Goal: Book appointment/travel/reservation

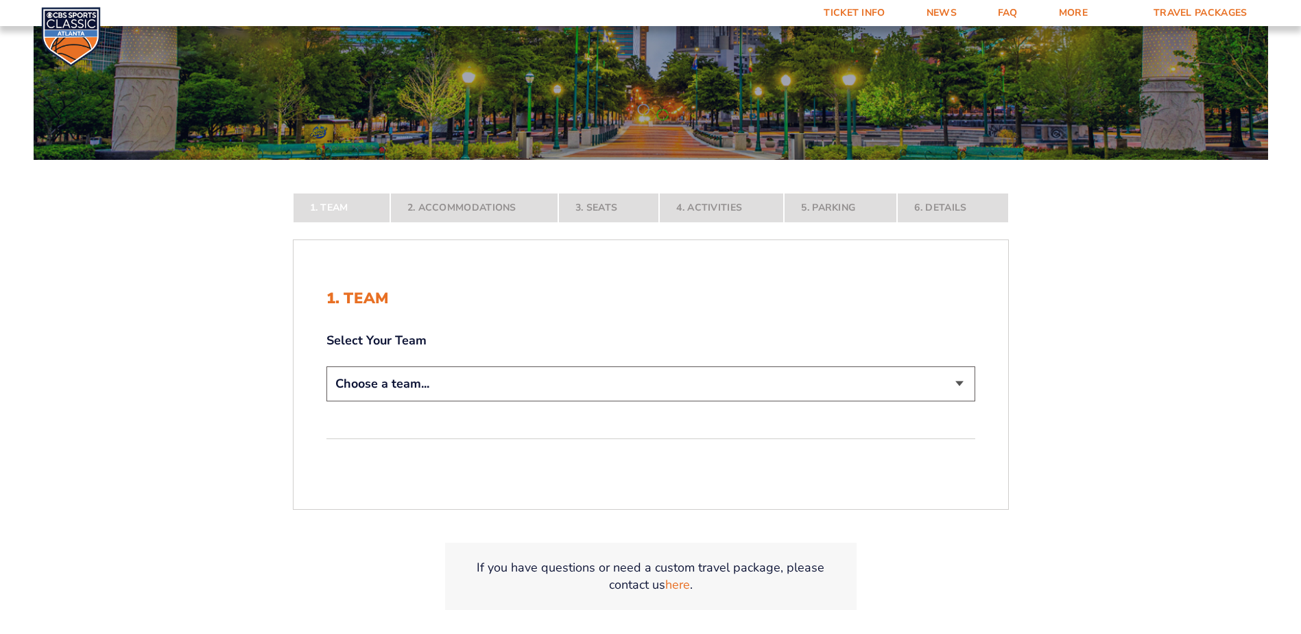
scroll to position [274, 0]
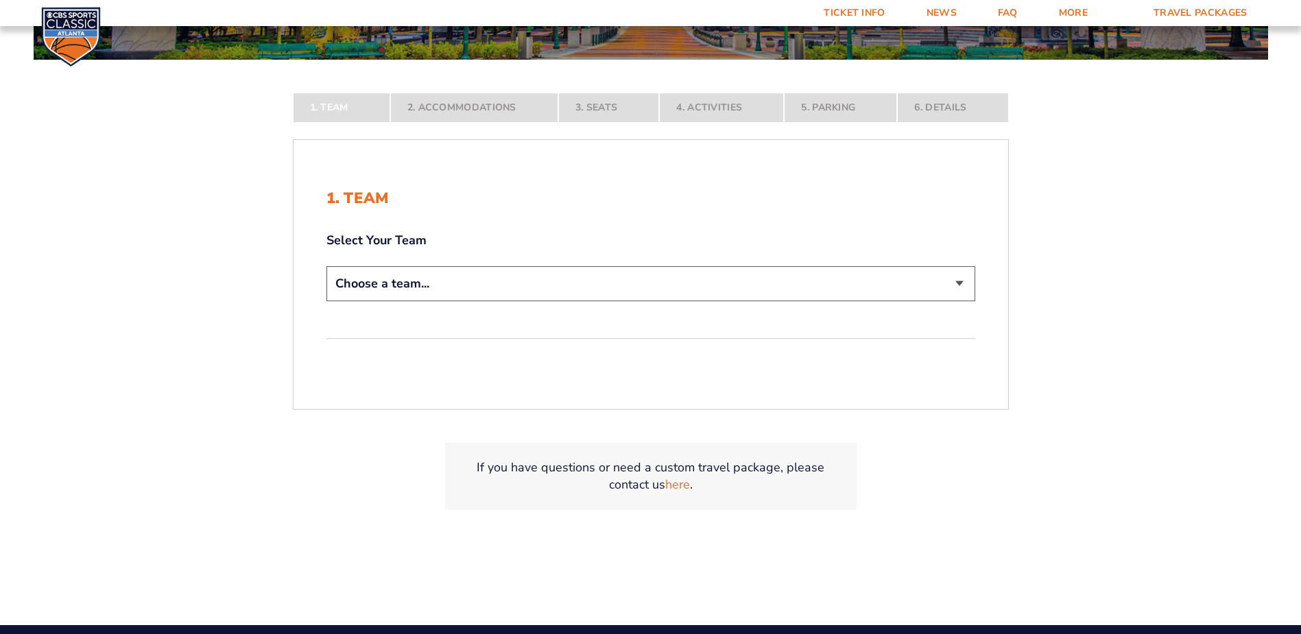
click at [949, 298] on select "Choose a team... [US_STATE] Wildcats [US_STATE] State Buckeyes [US_STATE] Tar H…" at bounding box center [650, 283] width 649 height 35
select select "12756"
click at [326, 301] on select "Choose a team... [US_STATE] Wildcats [US_STATE] State Buckeyes [US_STATE] Tar H…" at bounding box center [650, 283] width 649 height 35
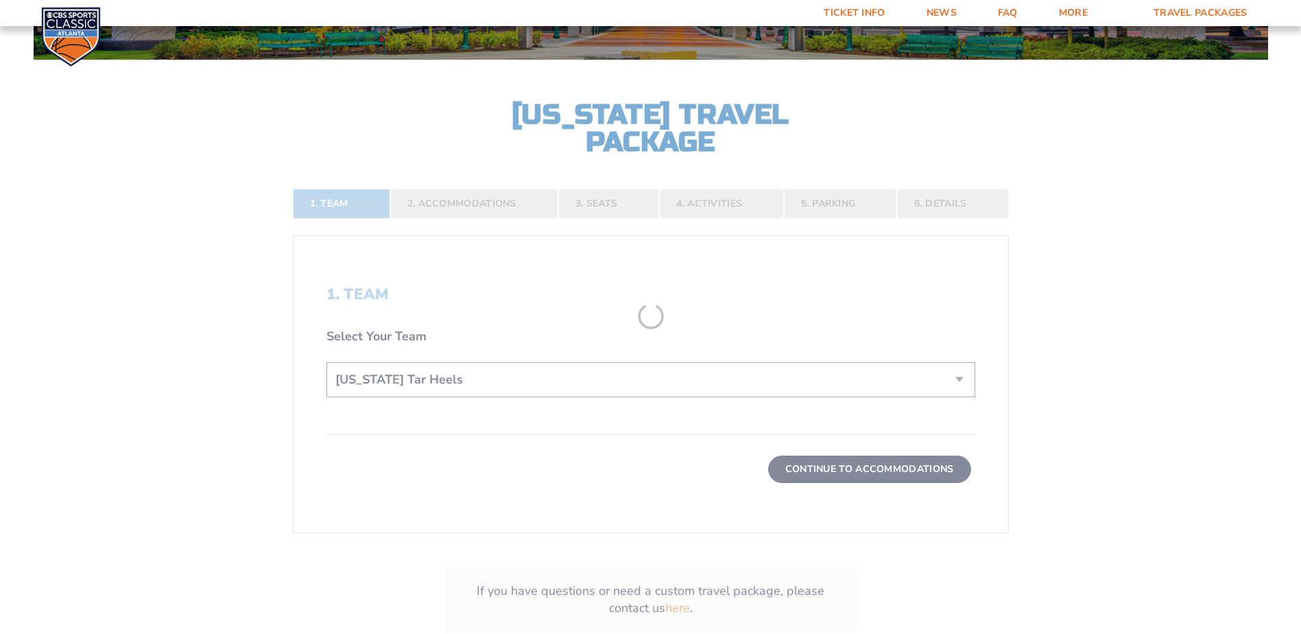
click at [643, 394] on form "[US_STATE] [US_STATE] Travel Package [US_STATE][GEOGRAPHIC_DATA] [US_STATE] Sta…" at bounding box center [650, 212] width 1301 height 973
click at [891, 453] on form "[US_STATE] [US_STATE] Travel Package [US_STATE][GEOGRAPHIC_DATA] [US_STATE] Sta…" at bounding box center [650, 212] width 1301 height 973
click at [863, 472] on form "[US_STATE] [US_STATE] Travel Package [US_STATE][GEOGRAPHIC_DATA] [US_STATE] Sta…" at bounding box center [650, 212] width 1301 height 973
click at [466, 178] on form "[US_STATE] [US_STATE] Travel Package [US_STATE][GEOGRAPHIC_DATA] [US_STATE] Sta…" at bounding box center [650, 212] width 1301 height 973
click at [451, 187] on form "[US_STATE] [US_STATE] Travel Package [US_STATE][GEOGRAPHIC_DATA] [US_STATE] Sta…" at bounding box center [650, 212] width 1301 height 973
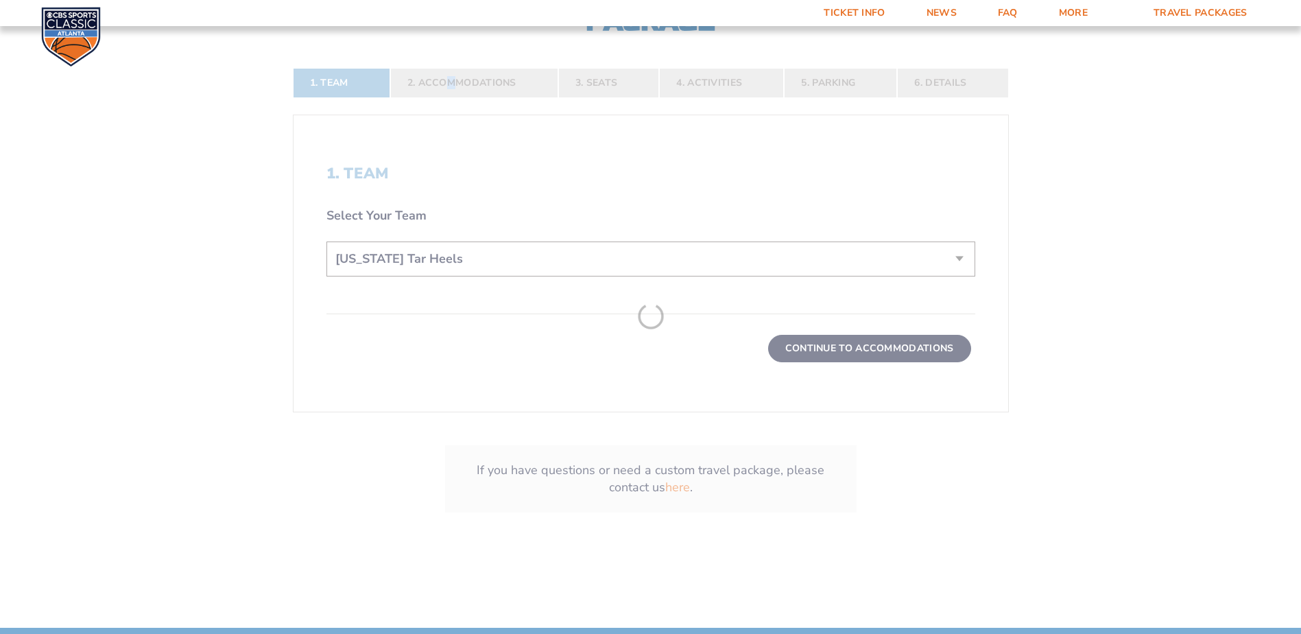
scroll to position [573, 0]
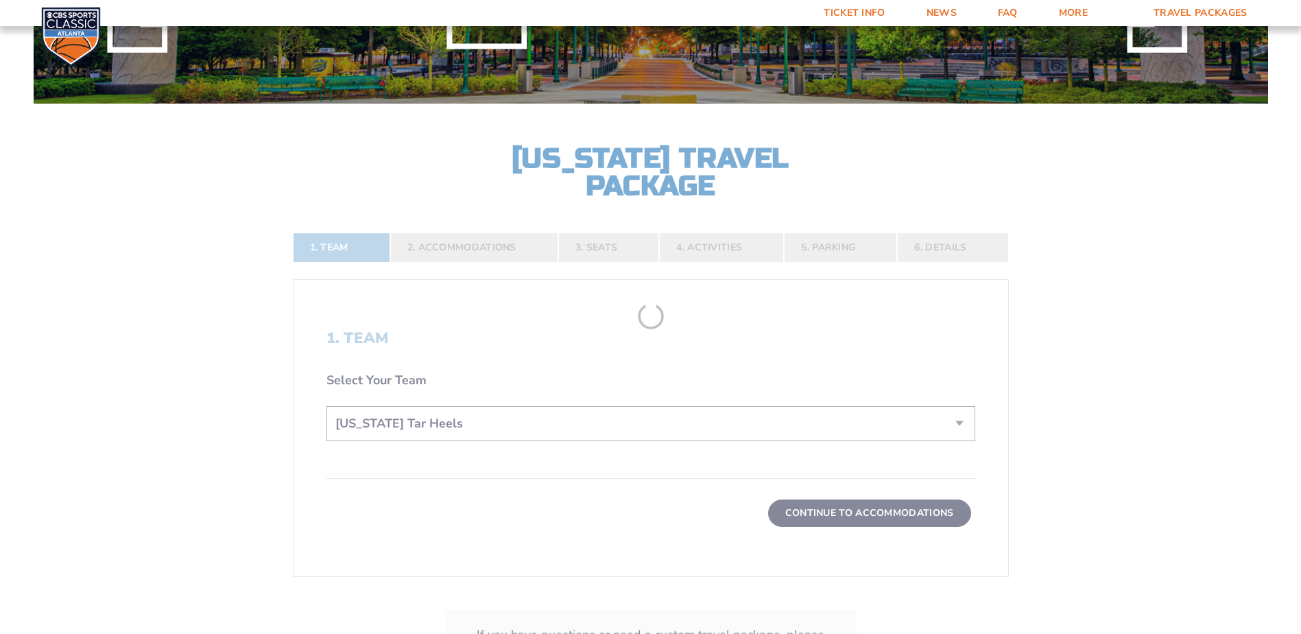
scroll to position [5, 0]
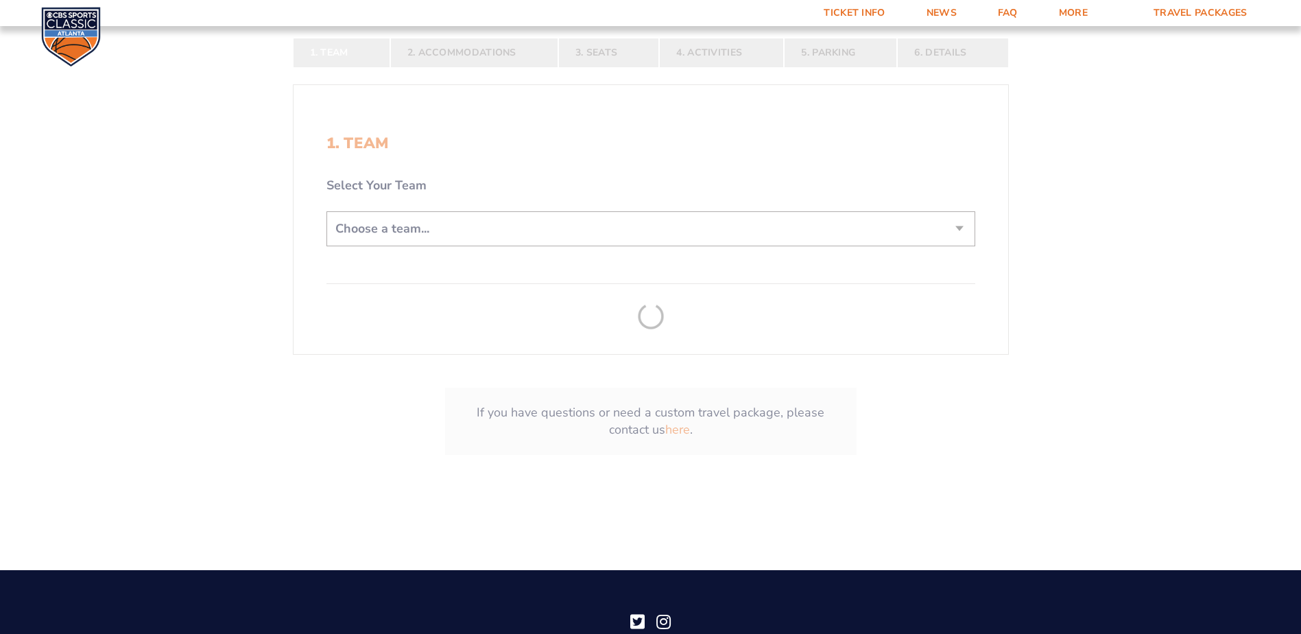
scroll to position [343, 0]
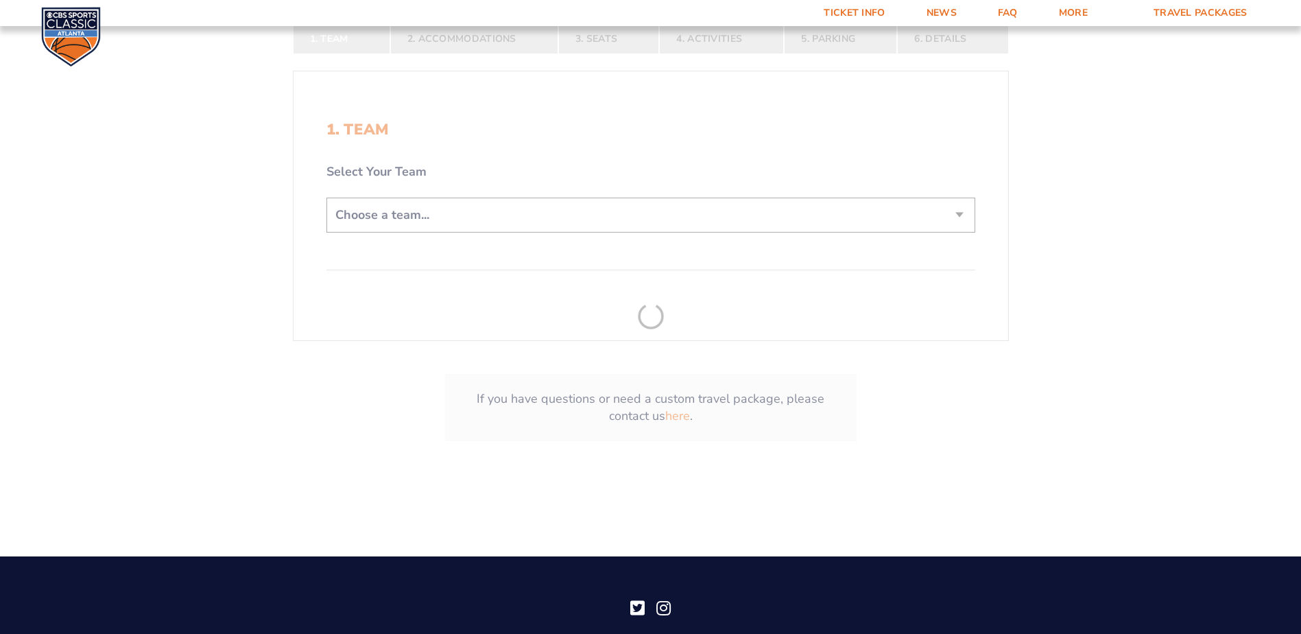
click at [505, 206] on form "[US_STATE] [US_STATE] Travel Package [US_STATE][GEOGRAPHIC_DATA] [US_STATE] Sta…" at bounding box center [650, 82] width 1301 height 850
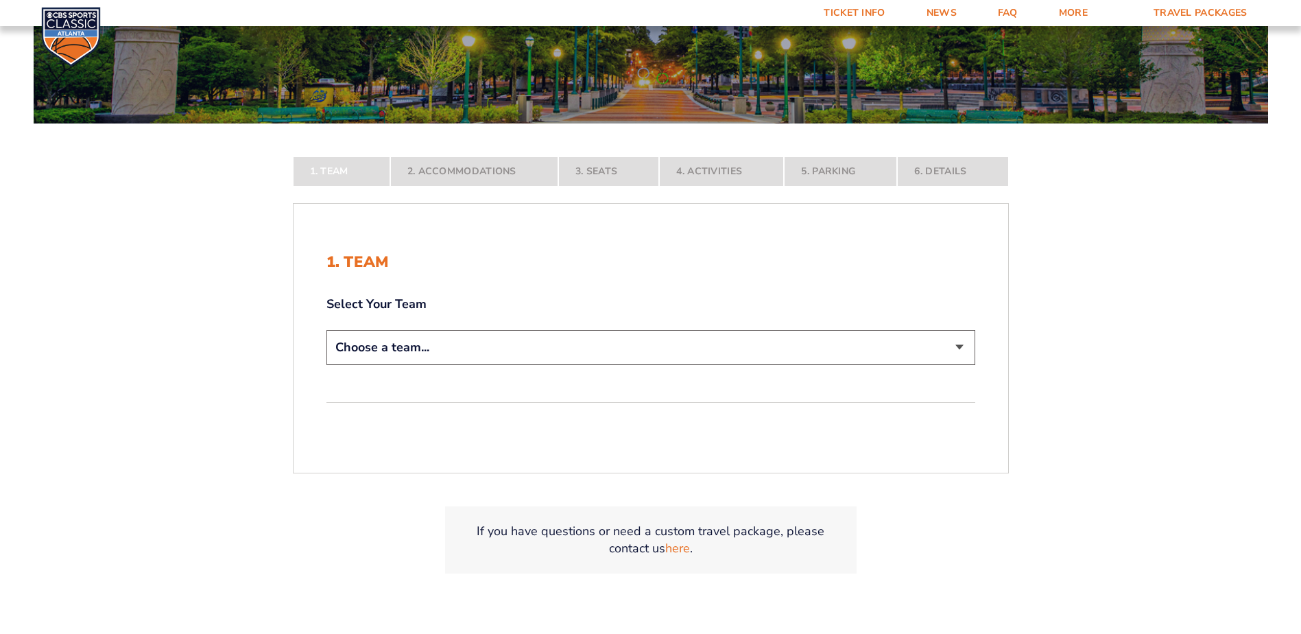
scroll to position [206, 0]
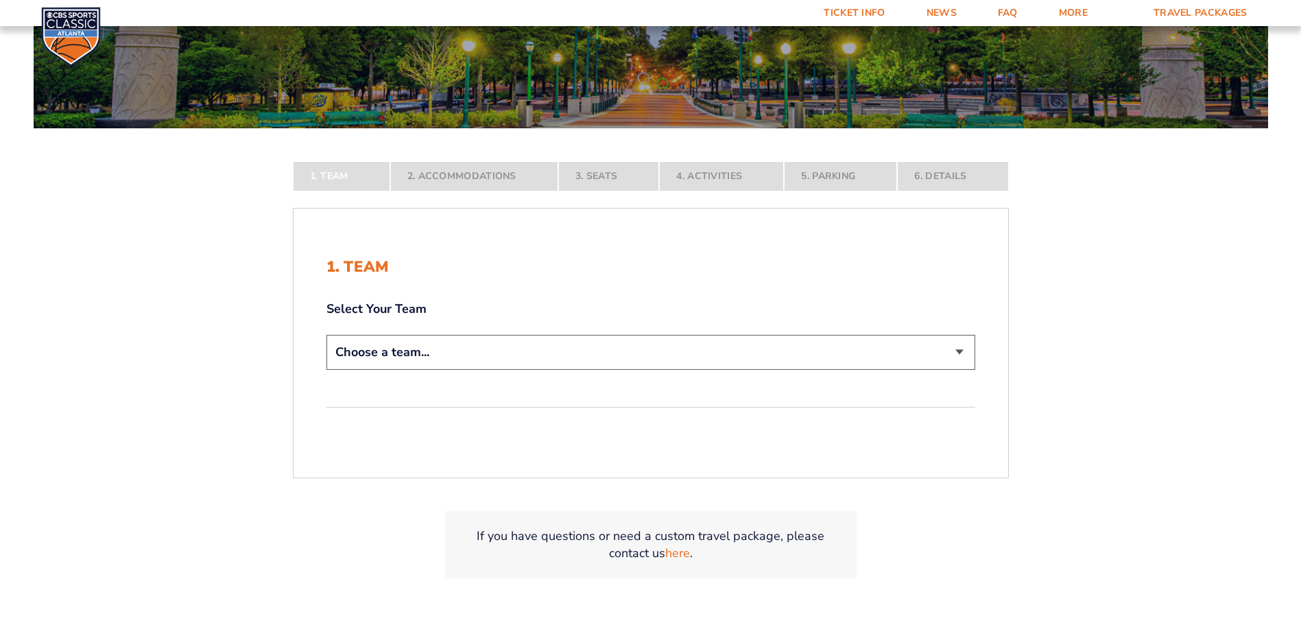
click at [747, 352] on select "Choose a team... [US_STATE] Wildcats [US_STATE] State Buckeyes [US_STATE] Tar H…" at bounding box center [650, 352] width 649 height 35
select select "12756"
click at [326, 370] on select "Choose a team... [US_STATE] Wildcats [US_STATE] State Buckeyes [US_STATE] Tar H…" at bounding box center [650, 352] width 649 height 35
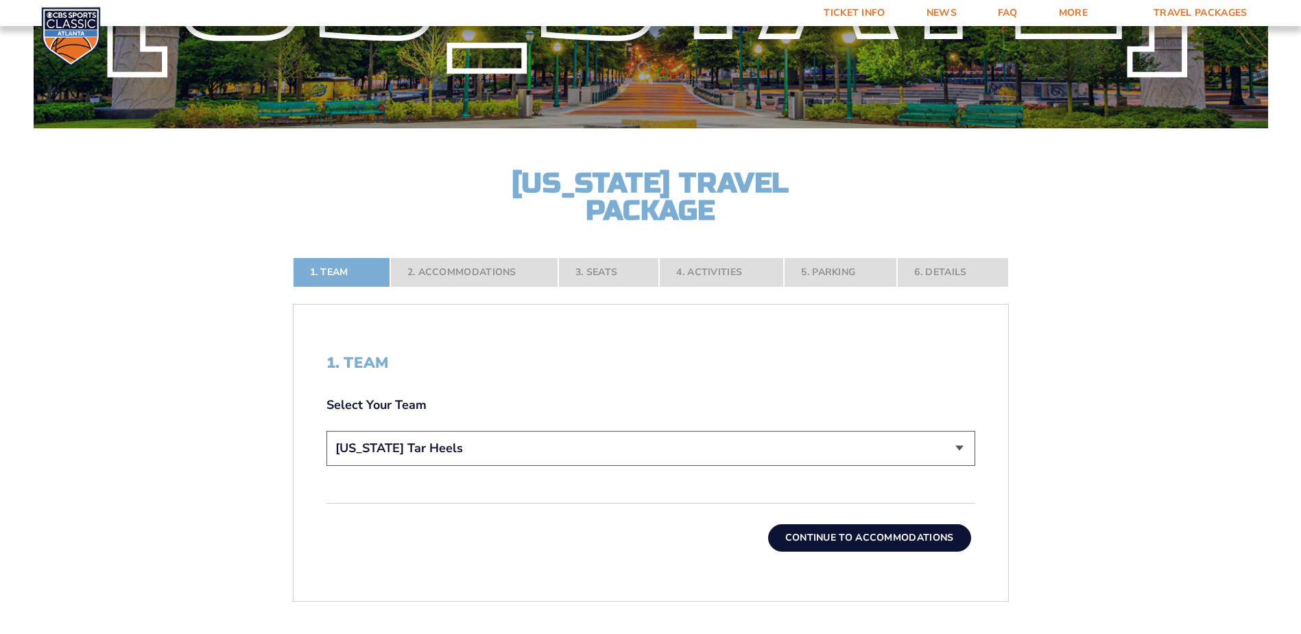
click at [843, 538] on button "Continue To Accommodations" at bounding box center [869, 537] width 203 height 27
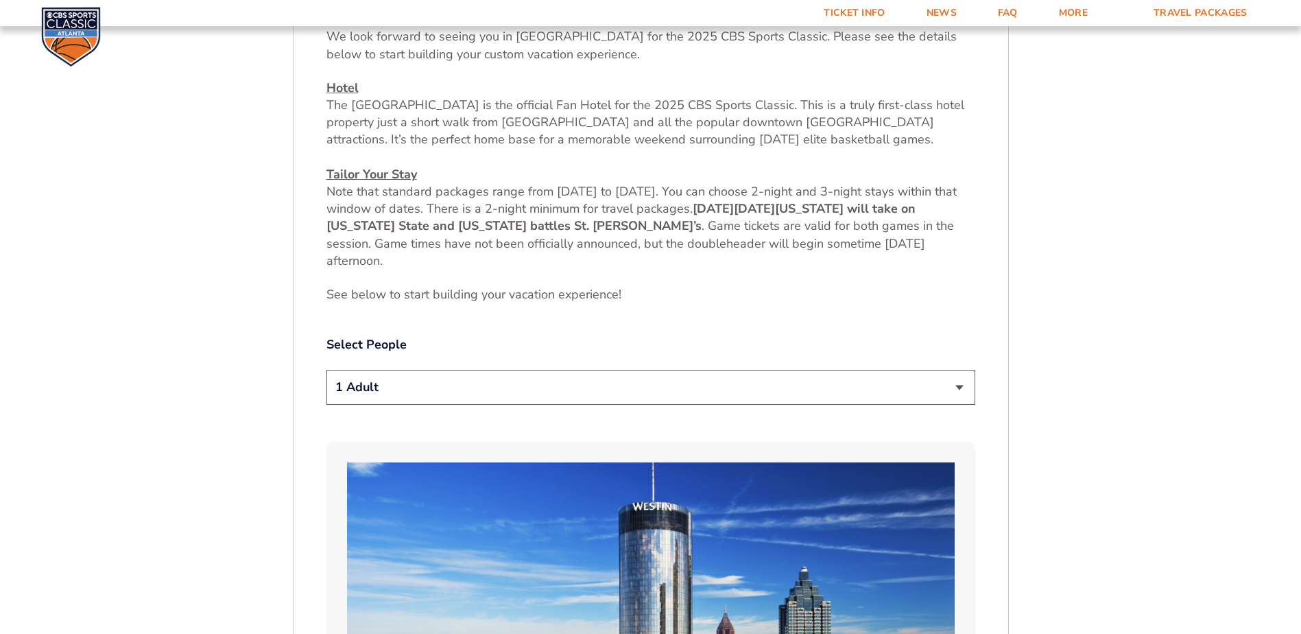
scroll to position [643, 0]
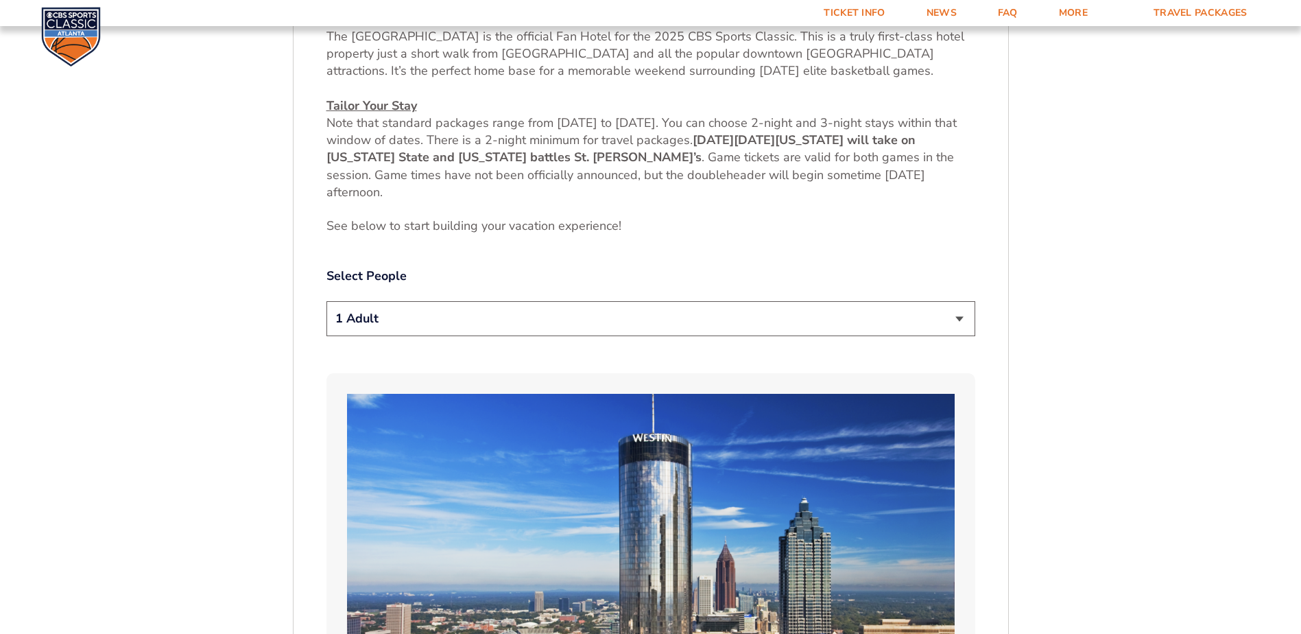
click at [769, 337] on div "1 Adult 2 Adults 3 Adults 4 Adults 2 Adults + 1 Child 2 Adults + 2 Children 2 A…" at bounding box center [650, 320] width 649 height 39
click at [716, 319] on select "1 Adult 2 Adults 3 Adults 4 Adults 2 Adults + 1 Child 2 Adults + 2 Children 2 A…" at bounding box center [650, 318] width 649 height 35
select select "2 Adults"
click at [326, 301] on select "1 Adult 2 Adults 3 Adults 4 Adults 2 Adults + 1 Child 2 Adults + 2 Children 2 A…" at bounding box center [650, 318] width 649 height 35
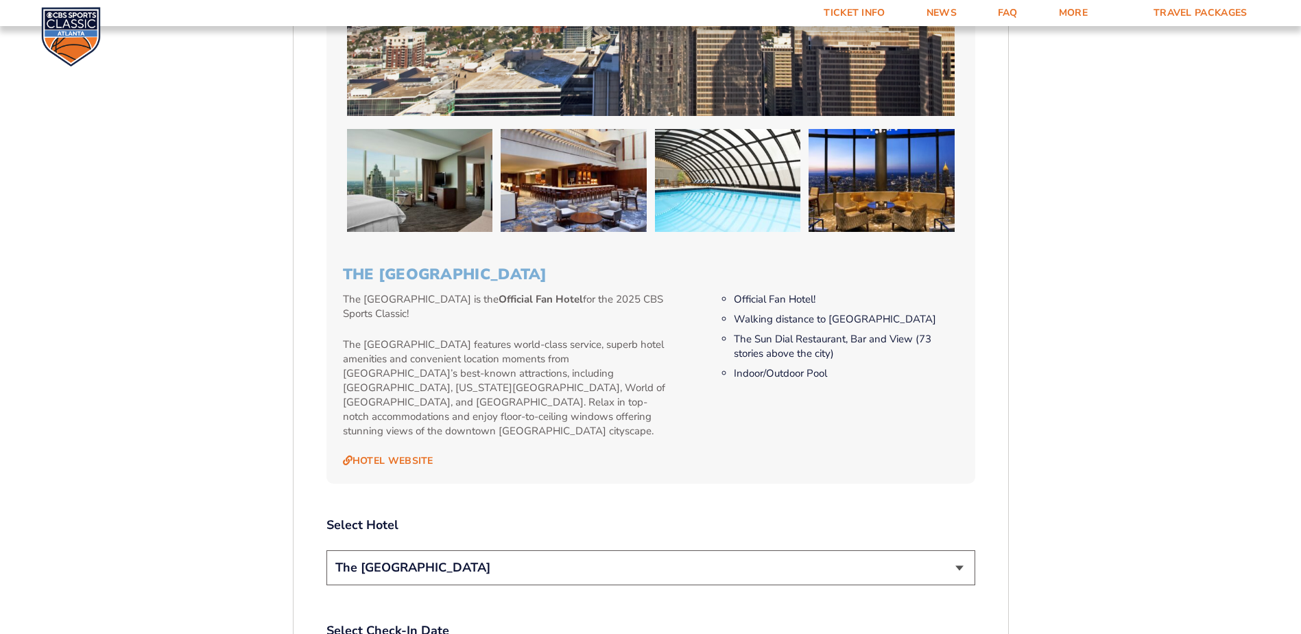
scroll to position [1397, 0]
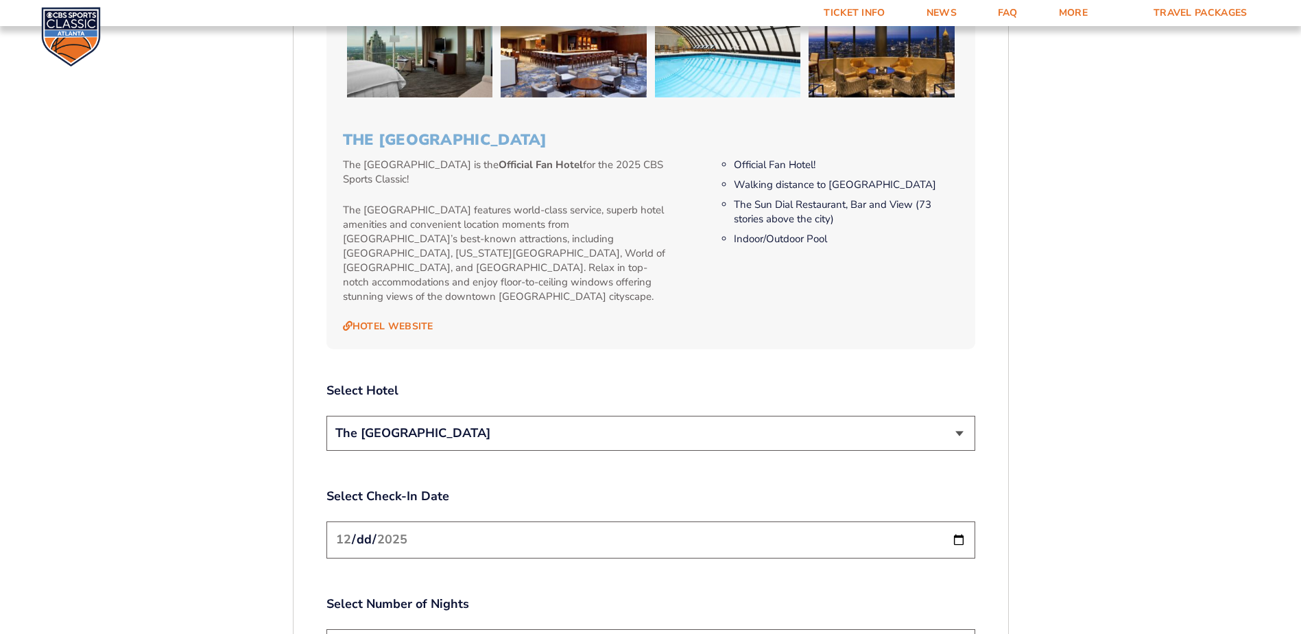
click at [867, 419] on select "The [GEOGRAPHIC_DATA]" at bounding box center [650, 433] width 649 height 35
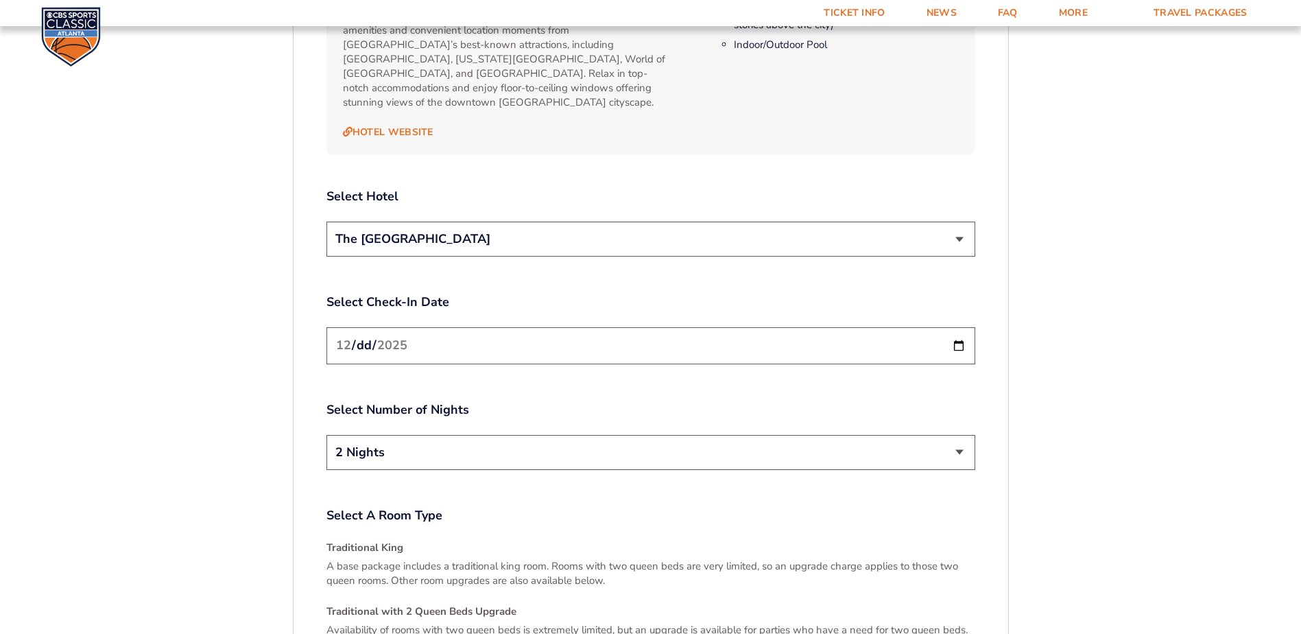
scroll to position [1671, 0]
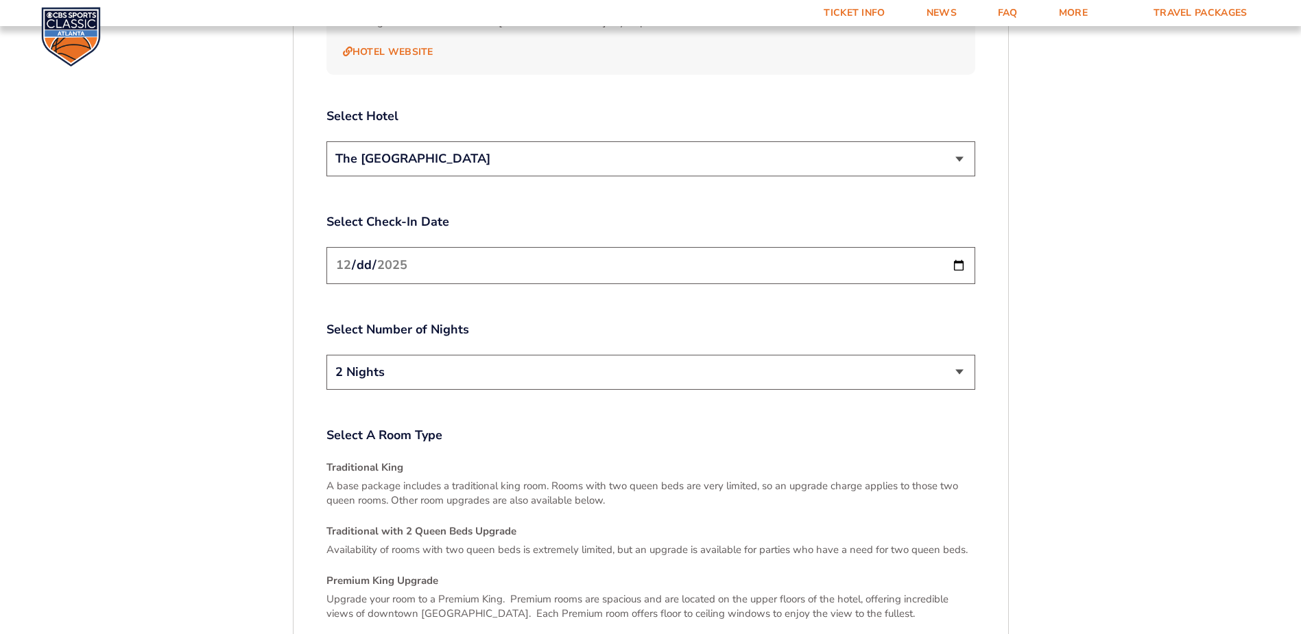
click at [950, 254] on input "[DATE]" at bounding box center [650, 265] width 649 height 36
click at [955, 250] on input "[DATE]" at bounding box center [650, 265] width 649 height 36
click at [630, 366] on select "2 Nights 3 Nights" at bounding box center [650, 372] width 649 height 35
click at [954, 253] on input "2025-12-20" at bounding box center [650, 265] width 649 height 36
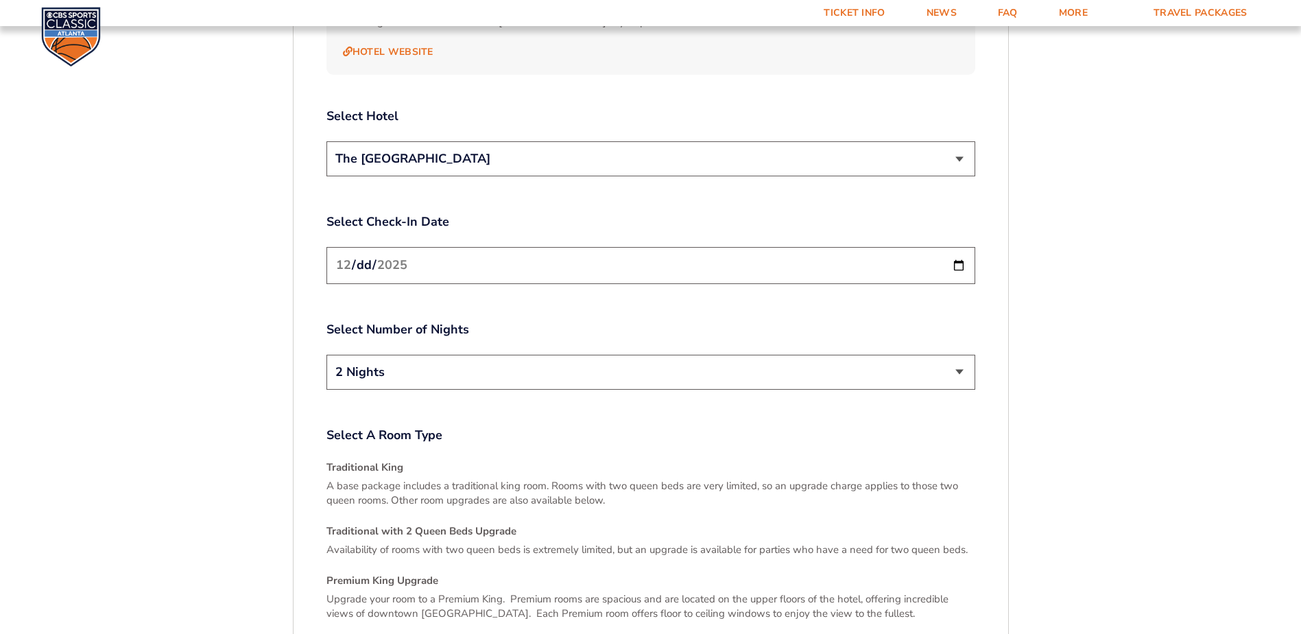
type input "[DATE]"
click at [537, 430] on div "Select A Room Type Traditional King A base package includes a traditional king …" at bounding box center [650, 583] width 649 height 313
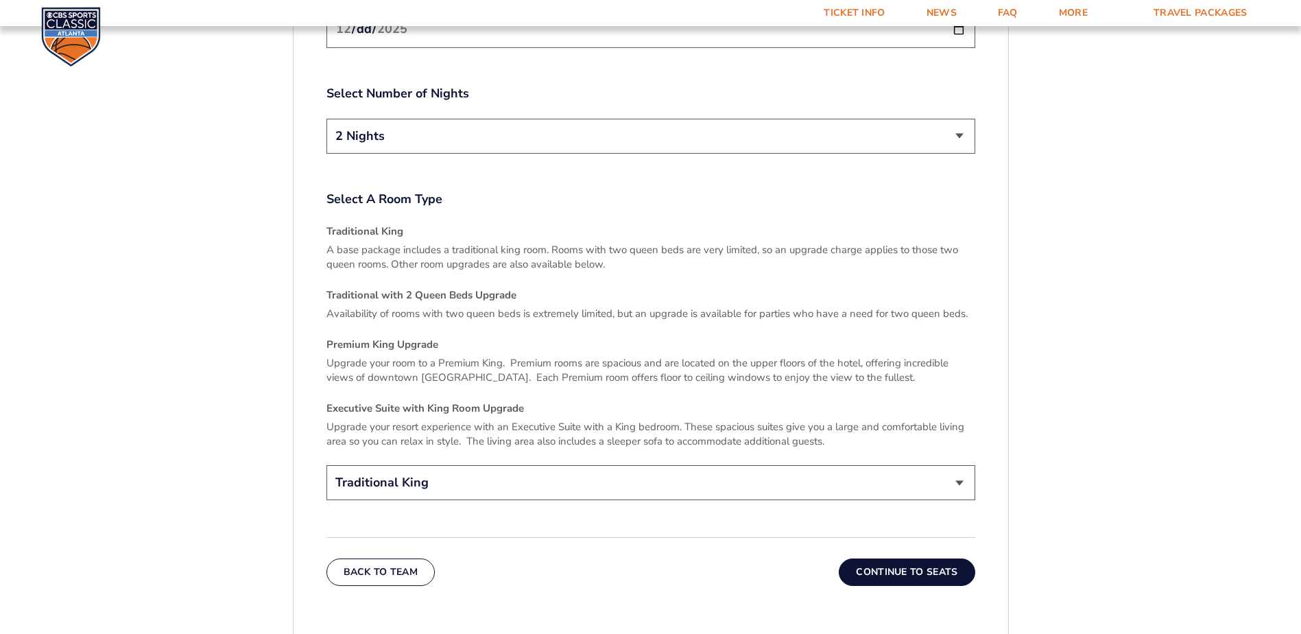
scroll to position [1946, 0]
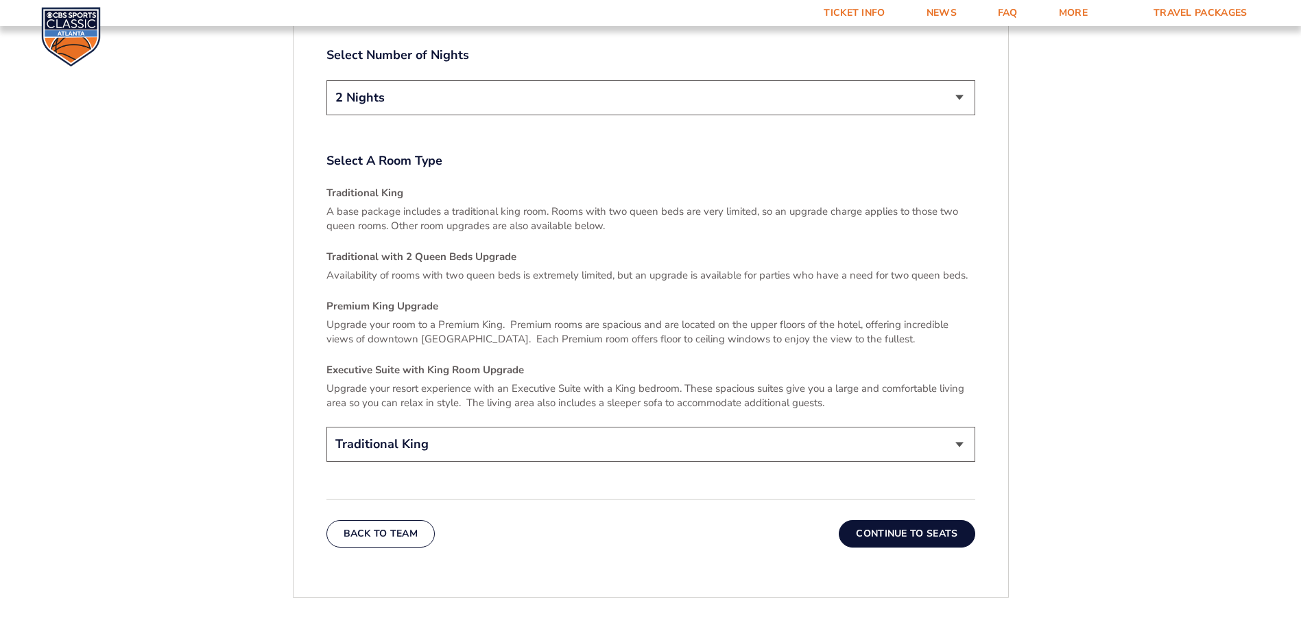
click at [890, 523] on button "Continue To Seats" at bounding box center [907, 533] width 136 height 27
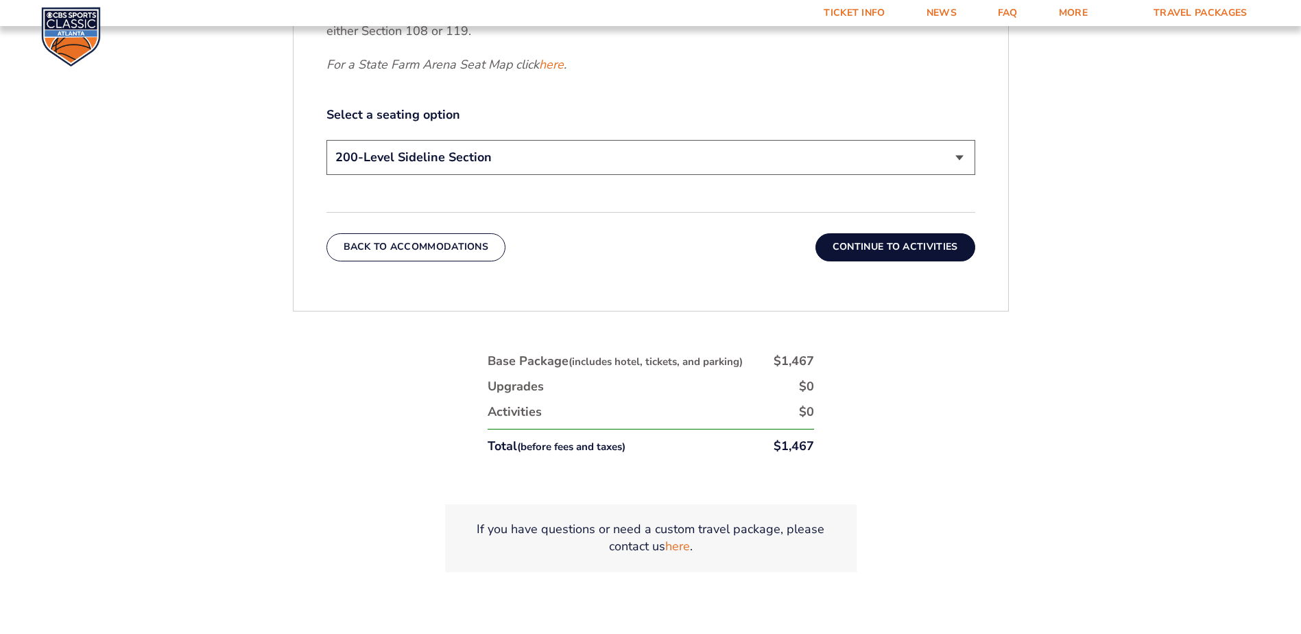
scroll to position [780, 0]
click at [885, 250] on button "Continue To Activities" at bounding box center [895, 245] width 160 height 27
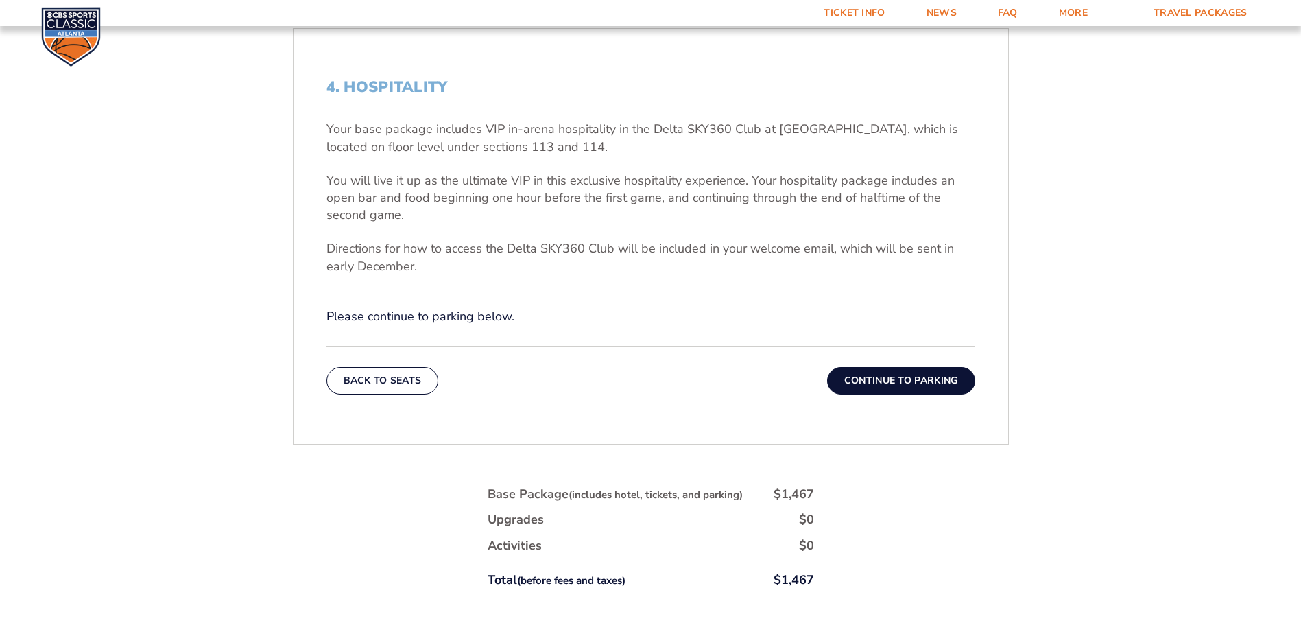
scroll to position [574, 0]
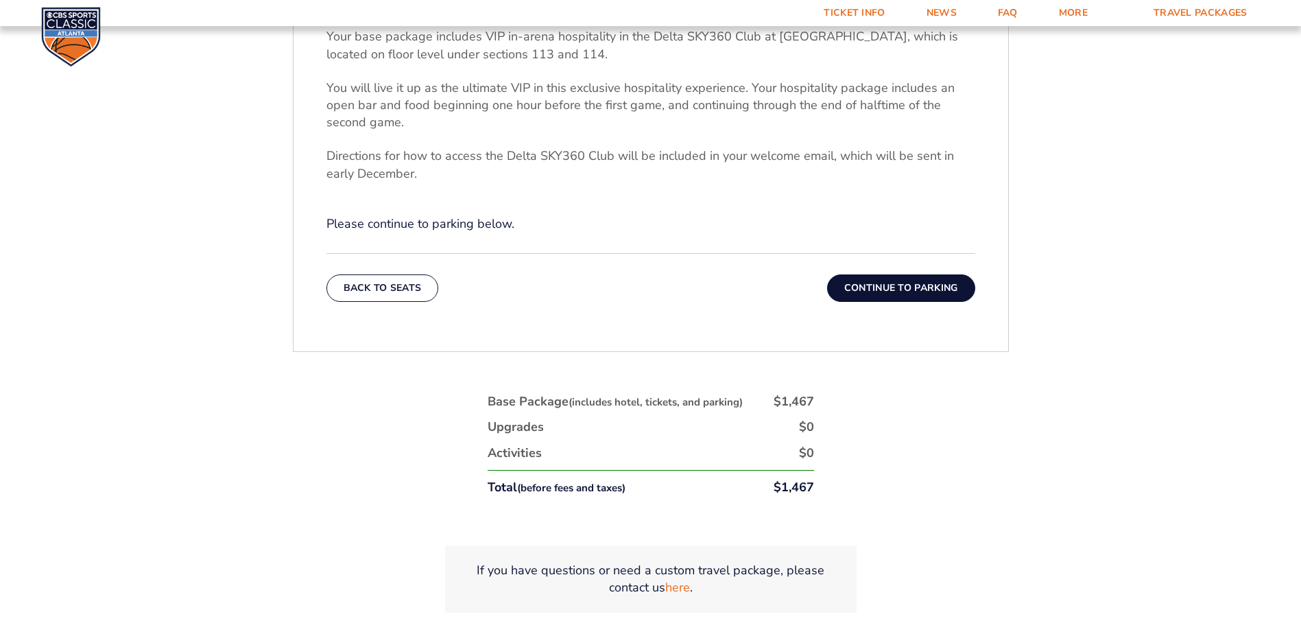
click at [898, 288] on button "Continue To Parking" at bounding box center [901, 287] width 148 height 27
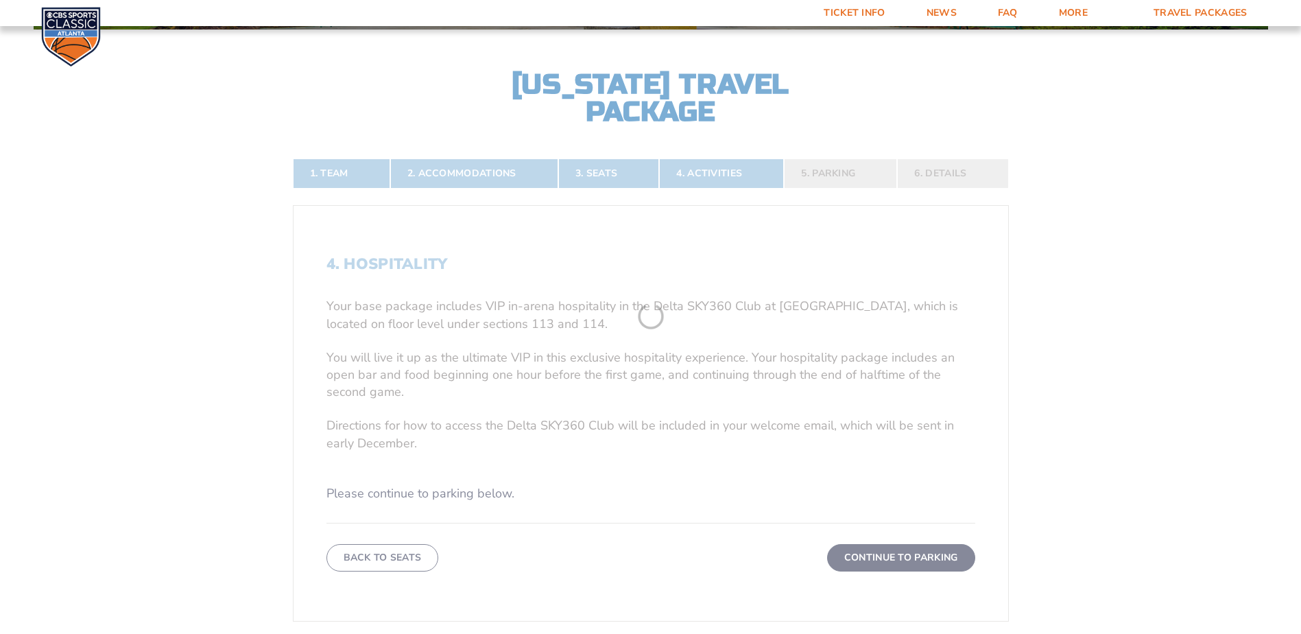
scroll to position [300, 0]
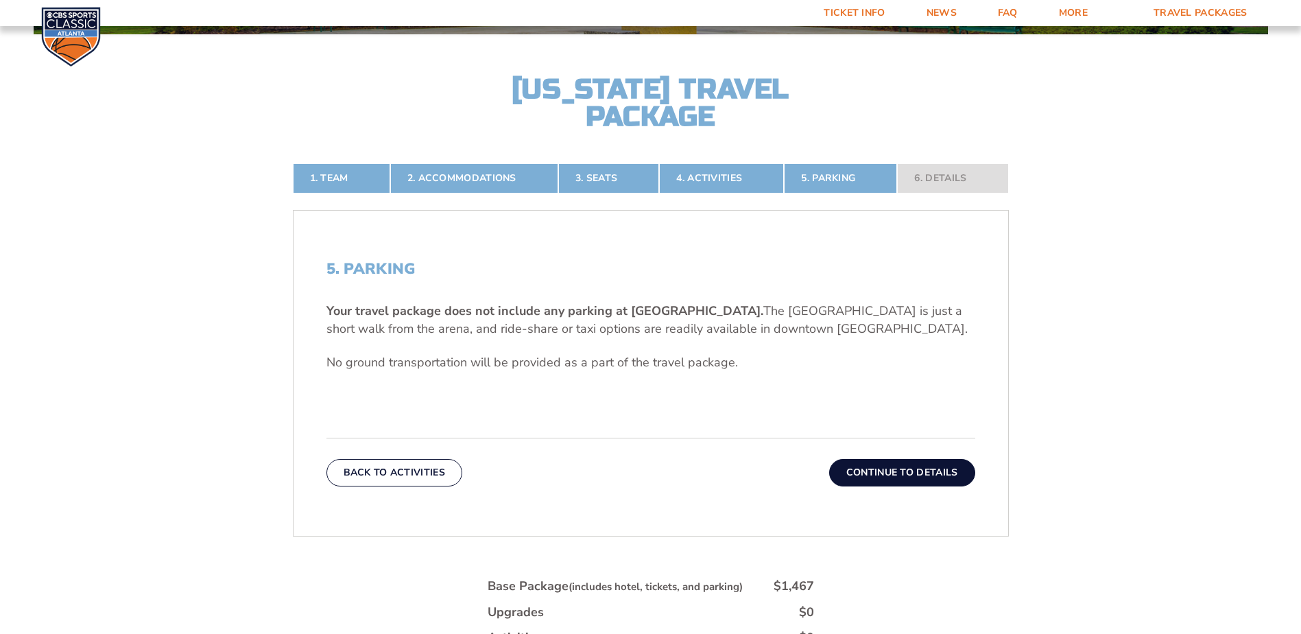
click at [898, 464] on button "Continue To Details" at bounding box center [902, 472] width 146 height 27
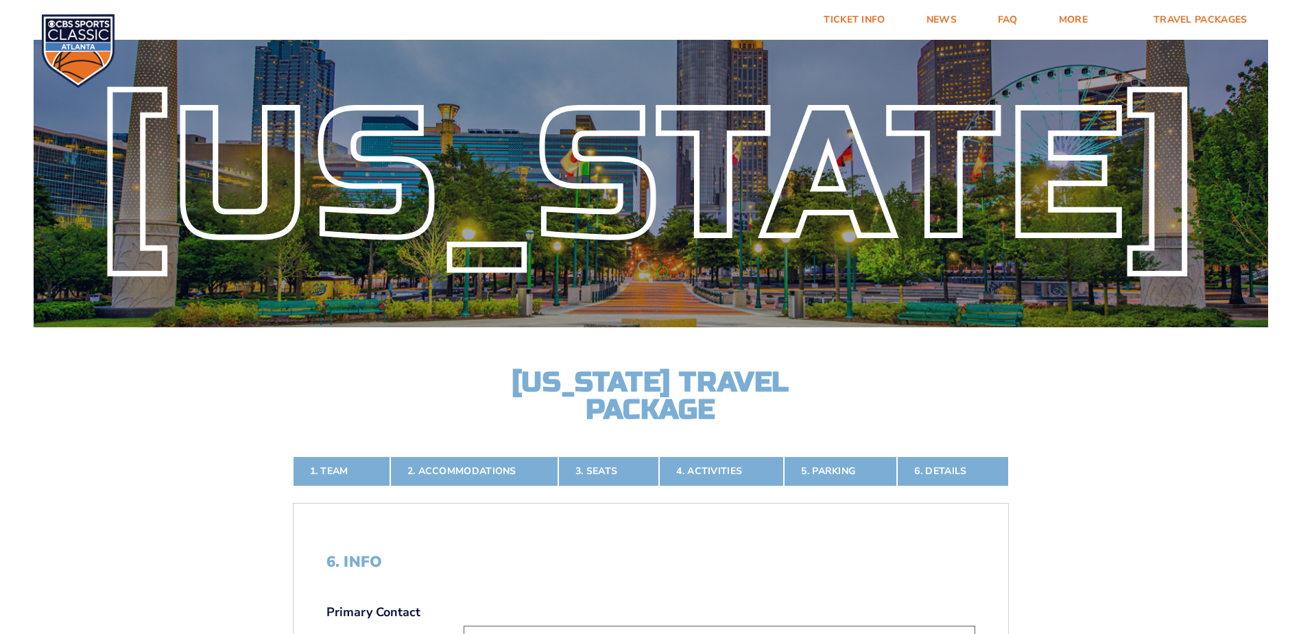
scroll to position [0, 0]
